Goal: Obtain resource: Obtain resource

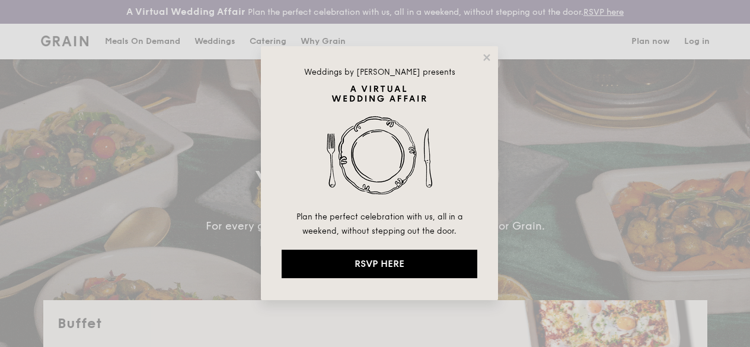
select select
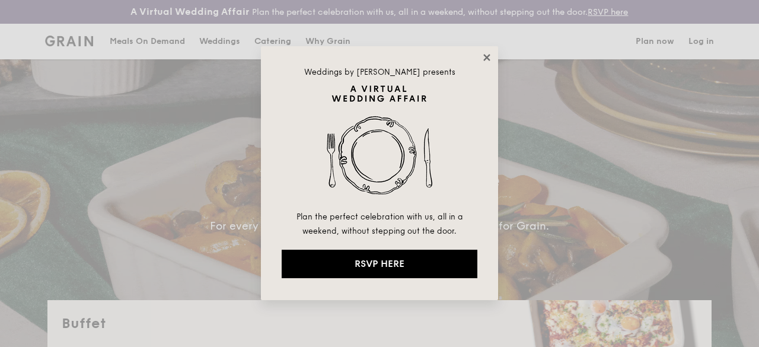
click at [485, 60] on icon at bounding box center [486, 57] width 7 height 7
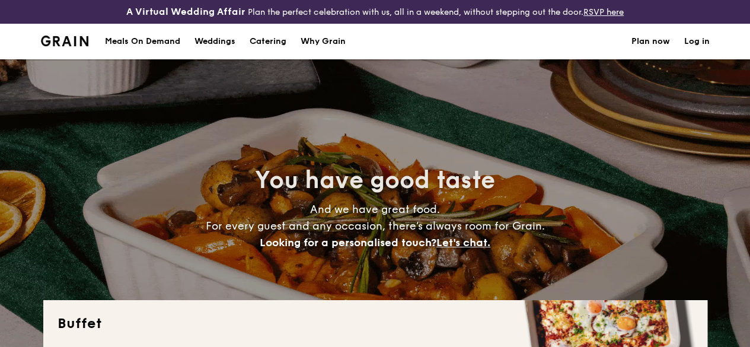
click at [171, 48] on div "Meals On Demand" at bounding box center [142, 42] width 75 height 36
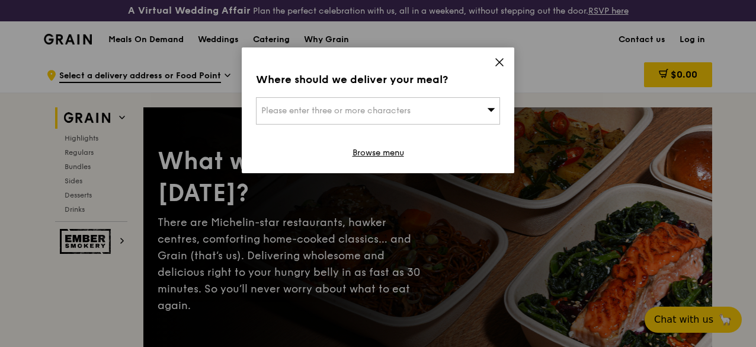
click at [497, 60] on icon at bounding box center [499, 62] width 11 height 11
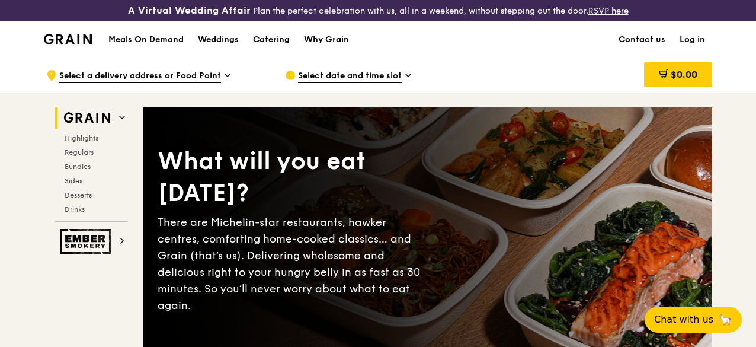
click at [280, 48] on div "Catering" at bounding box center [271, 40] width 37 height 36
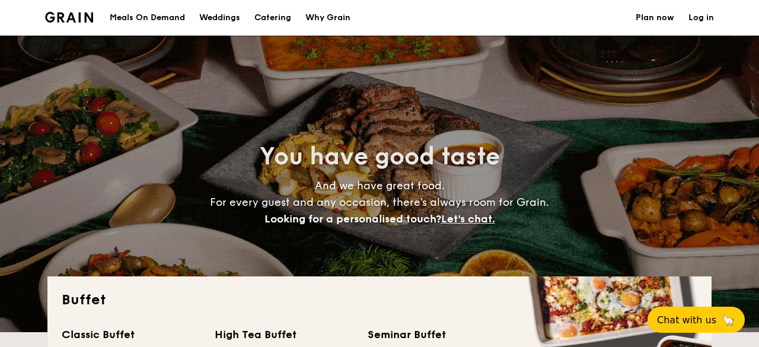
select select
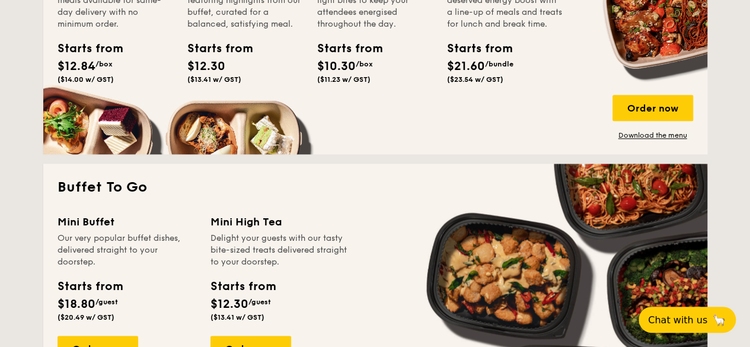
scroll to position [593, 0]
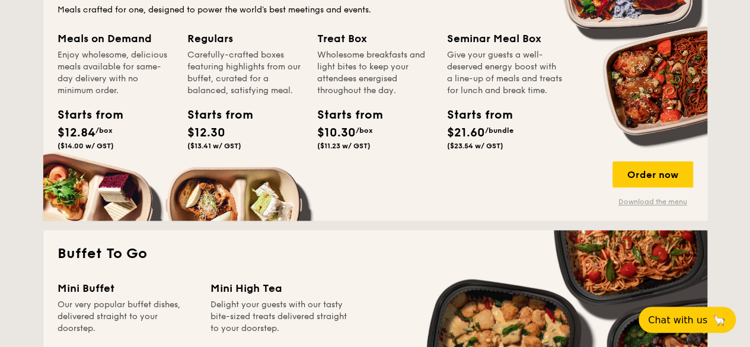
click at [645, 206] on link "Download the menu" at bounding box center [652, 201] width 81 height 9
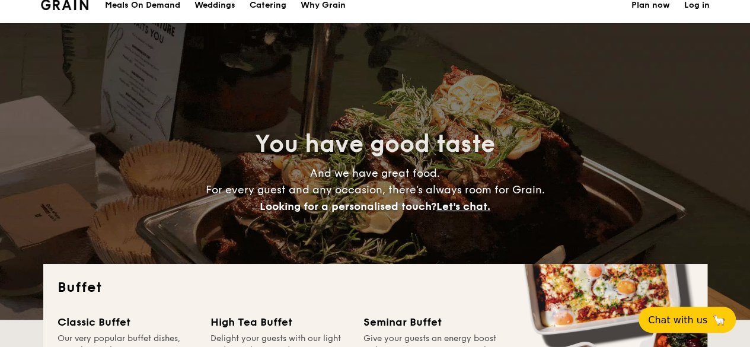
scroll to position [0, 0]
